Goal: Go to known website: Access a specific website the user already knows

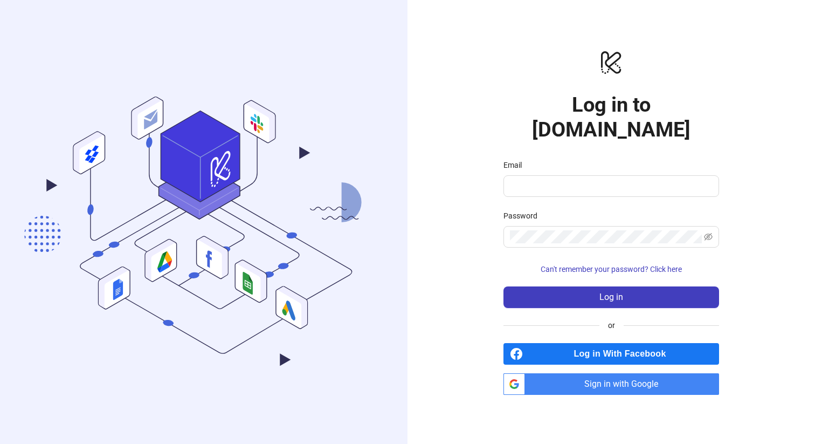
click at [601, 383] on div "logo/logo-mobile Log in to Kitchn.io Email Password Can't remember your passwor…" at bounding box center [612, 222] width 408 height 444
click at [601, 373] on span "Sign in with Google" at bounding box center [624, 384] width 190 height 22
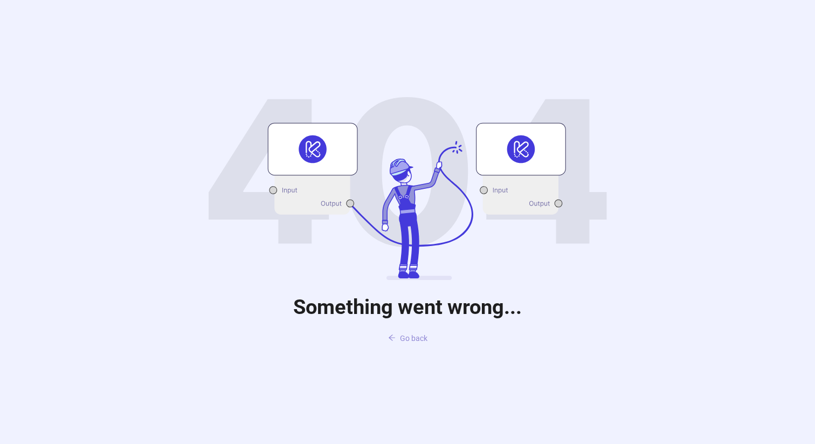
click at [416, 338] on span "Go back" at bounding box center [413, 338] width 27 height 9
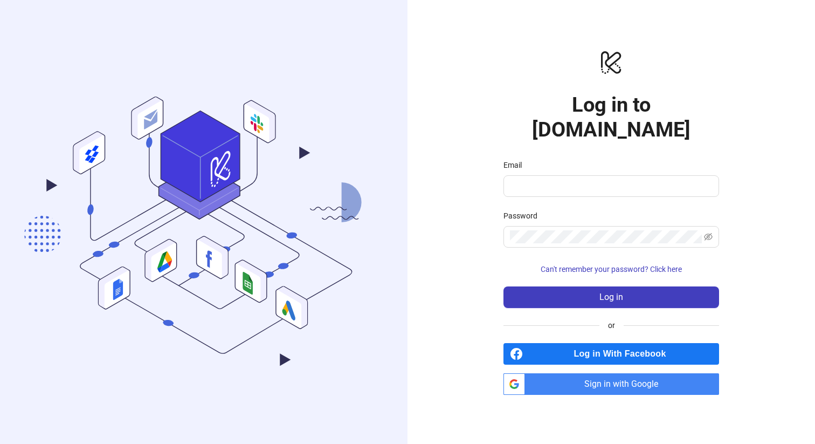
click at [570, 373] on span "Sign in with Google" at bounding box center [624, 384] width 190 height 22
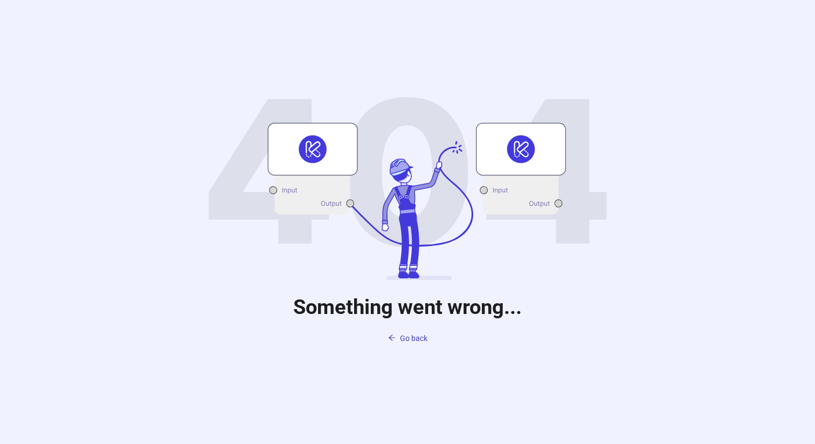
click at [503, 162] on icon at bounding box center [520, 149] width 89 height 52
click at [349, 141] on icon at bounding box center [312, 149] width 89 height 52
click at [354, 274] on icon at bounding box center [408, 188] width 398 height 183
click at [400, 334] on span "Go back" at bounding box center [413, 338] width 27 height 9
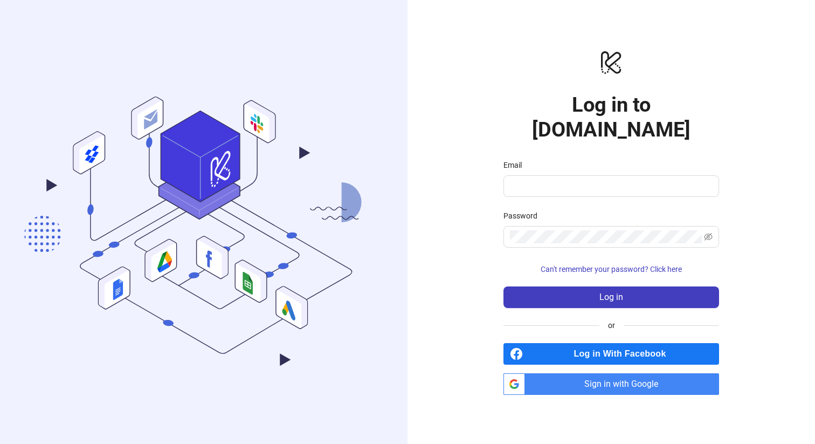
click at [669, 376] on span "Sign in with Google" at bounding box center [624, 384] width 190 height 22
